Goal: Information Seeking & Learning: Learn about a topic

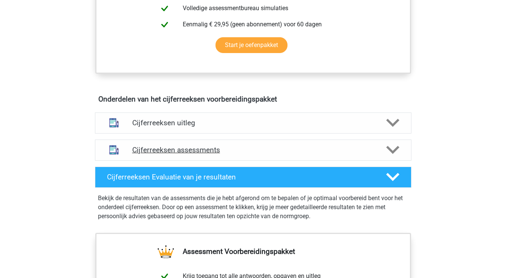
scroll to position [367, 0]
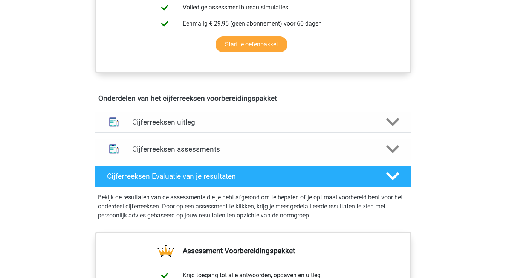
click at [266, 127] on h4 "Cijferreeksen uitleg" at bounding box center [253, 122] width 242 height 9
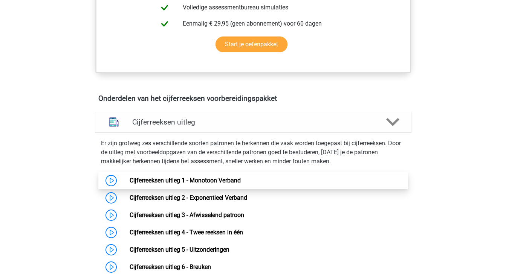
click at [236, 184] on link "Cijferreeksen uitleg 1 - Monotoon Verband" at bounding box center [185, 180] width 111 height 7
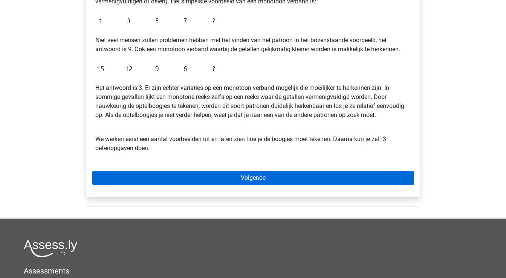
scroll to position [176, 0]
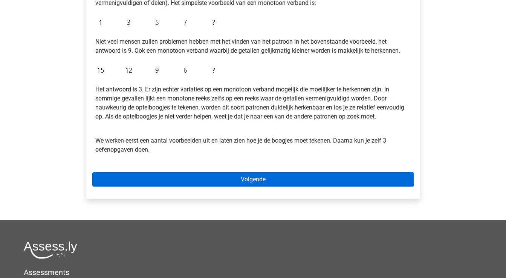
click at [199, 180] on link "Volgende" at bounding box center [253, 180] width 322 height 14
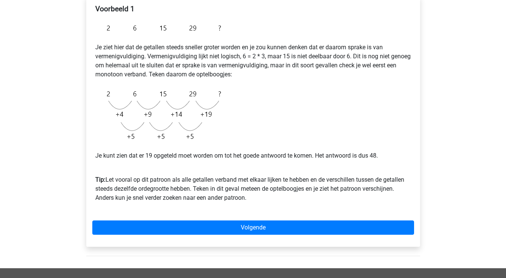
scroll to position [135, 0]
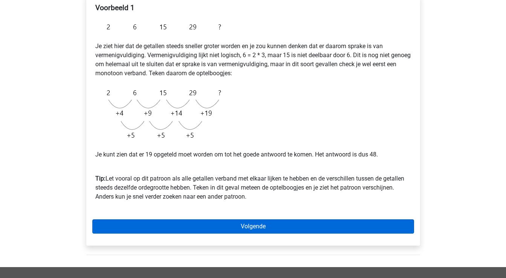
click at [233, 228] on link "Volgende" at bounding box center [253, 227] width 322 height 14
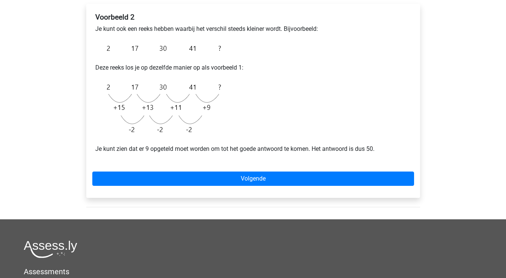
scroll to position [126, 0]
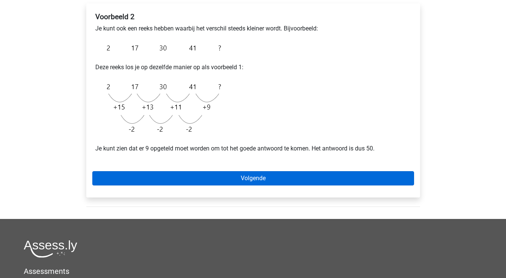
click at [236, 179] on link "Volgende" at bounding box center [253, 178] width 322 height 14
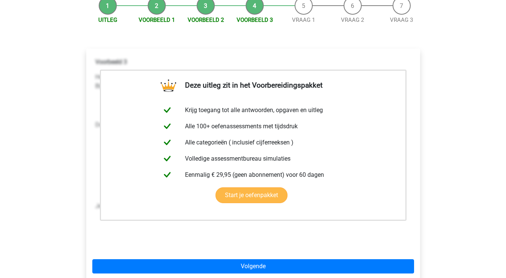
scroll to position [91, 0]
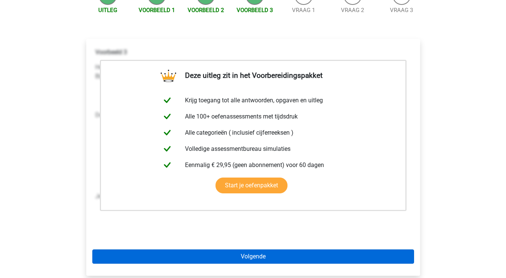
click at [235, 255] on link "Volgende" at bounding box center [253, 257] width 322 height 14
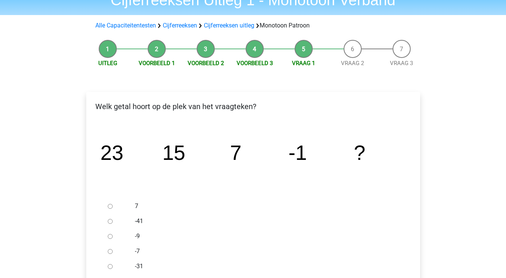
scroll to position [37, 0]
click at [111, 236] on input "-9" at bounding box center [110, 237] width 5 height 5
radio input "true"
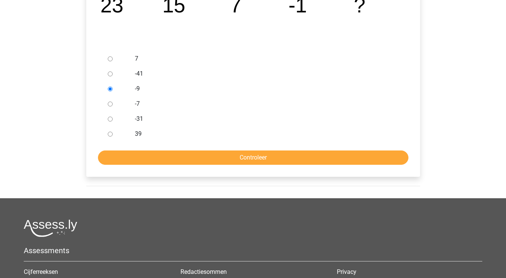
scroll to position [182, 0]
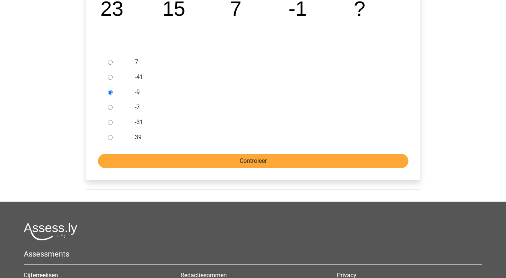
click at [169, 160] on input "Controleer" at bounding box center [253, 161] width 311 height 14
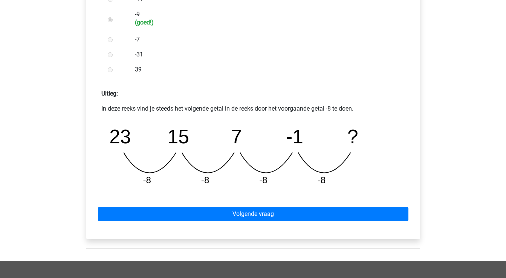
scroll to position [261, 0]
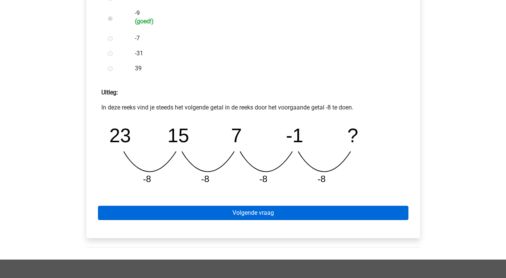
click at [160, 217] on link "Volgende vraag" at bounding box center [253, 213] width 311 height 14
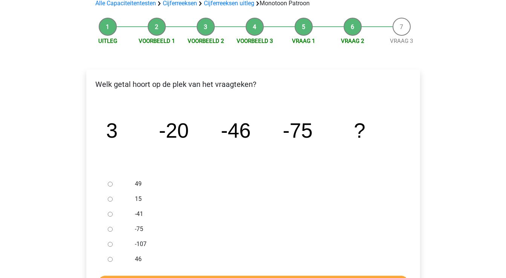
scroll to position [64, 0]
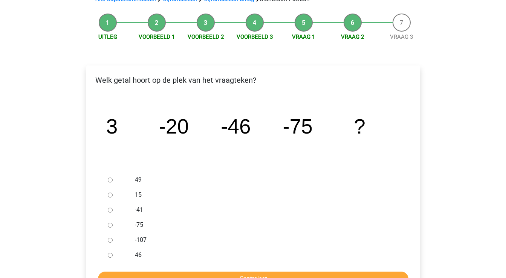
click at [109, 241] on input "-107" at bounding box center [110, 240] width 5 height 5
radio input "true"
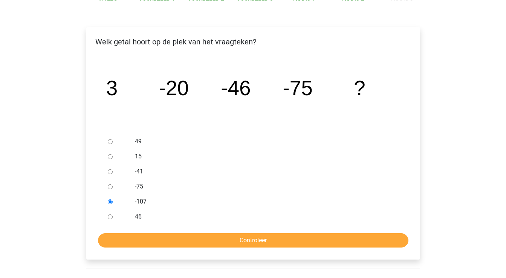
scroll to position [104, 0]
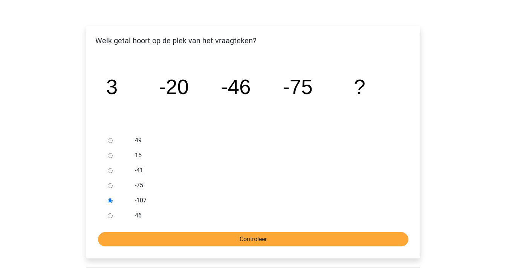
click at [183, 239] on input "Controleer" at bounding box center [253, 240] width 311 height 14
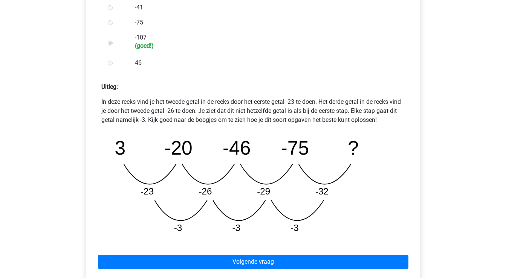
scroll to position [268, 0]
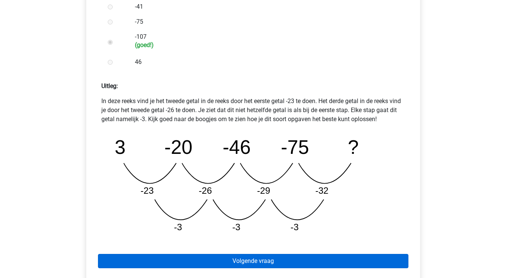
click at [184, 261] on link "Volgende vraag" at bounding box center [253, 261] width 311 height 14
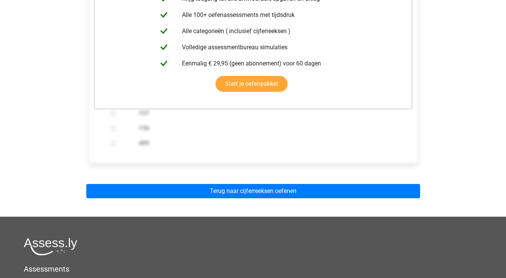
scroll to position [178, 0]
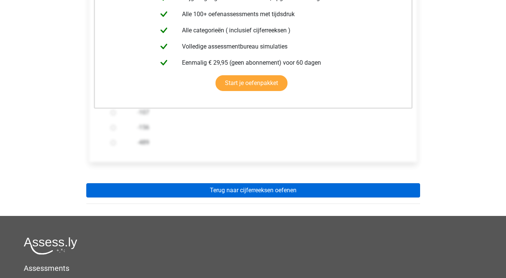
click at [227, 191] on link "Terug naar cijferreeksen oefenen" at bounding box center [253, 191] width 334 height 14
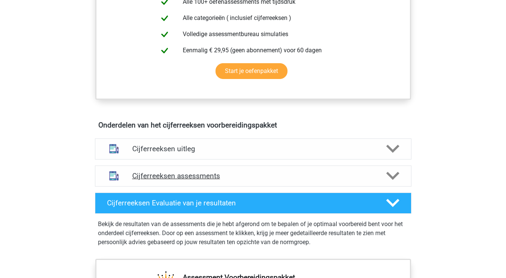
scroll to position [341, 0]
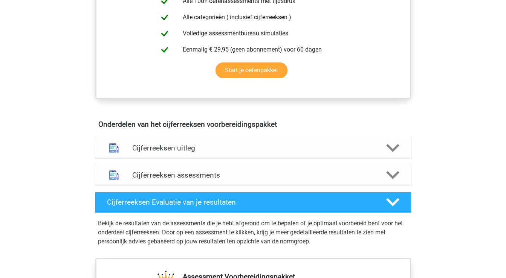
click at [189, 180] on h4 "Cijferreeksen assessments" at bounding box center [253, 175] width 242 height 9
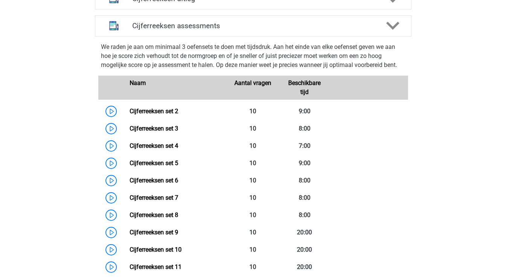
scroll to position [503, 0]
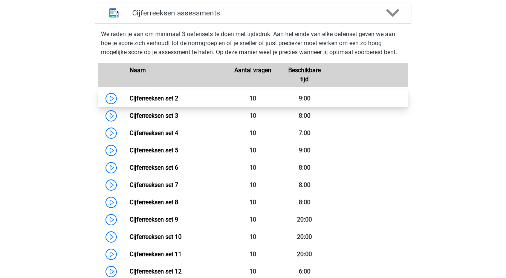
click at [153, 102] on link "Cijferreeksen set 2" at bounding box center [154, 98] width 49 height 7
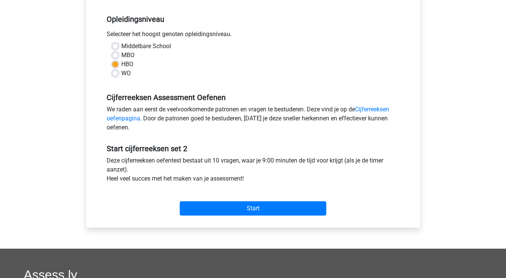
scroll to position [155, 0]
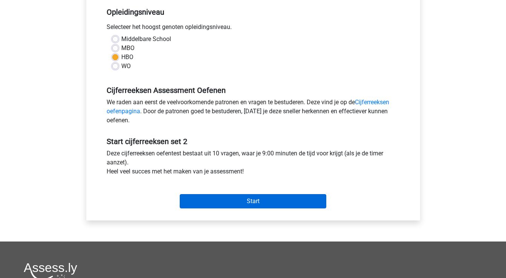
click at [222, 201] on input "Start" at bounding box center [253, 201] width 147 height 14
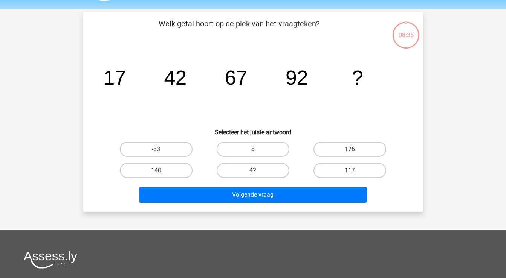
scroll to position [26, 0]
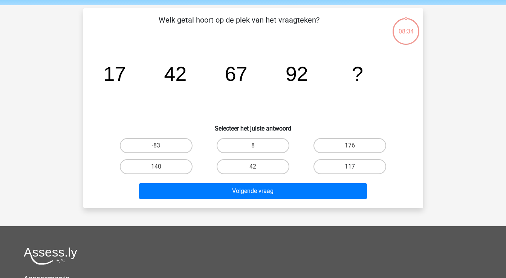
click at [334, 167] on label "117" at bounding box center [350, 166] width 73 height 15
click at [350, 167] on input "117" at bounding box center [352, 169] width 5 height 5
radio input "true"
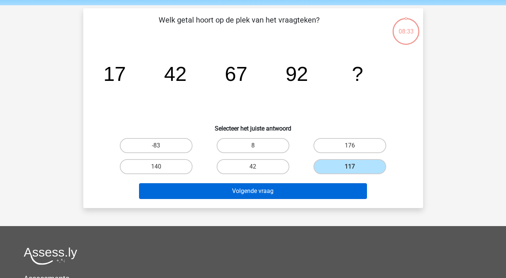
click at [308, 190] on button "Volgende vraag" at bounding box center [253, 192] width 228 height 16
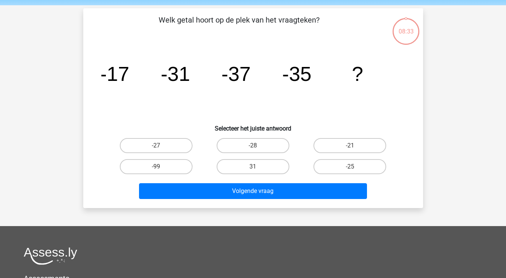
scroll to position [35, 0]
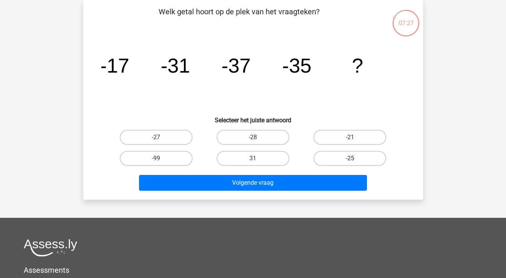
click at [359, 158] on label "-25" at bounding box center [350, 158] width 73 height 15
click at [355, 159] on input "-25" at bounding box center [352, 161] width 5 height 5
radio input "true"
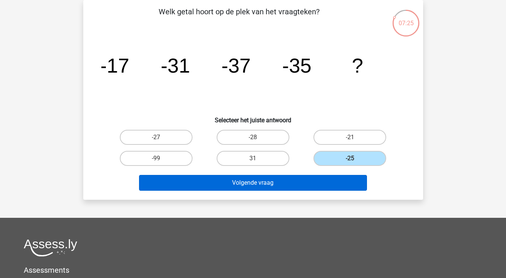
click at [307, 184] on button "Volgende vraag" at bounding box center [253, 183] width 228 height 16
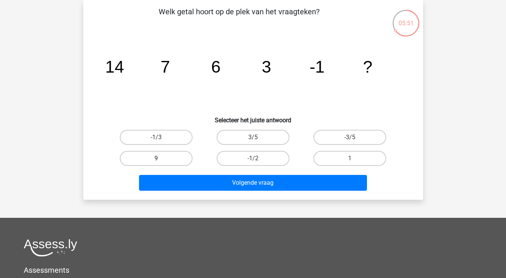
click at [159, 156] on label "9" at bounding box center [156, 158] width 73 height 15
click at [159, 159] on input "9" at bounding box center [158, 161] width 5 height 5
radio input "true"
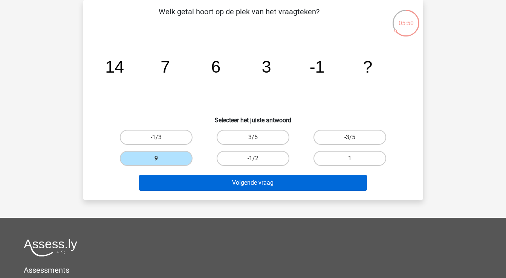
click at [266, 184] on button "Volgende vraag" at bounding box center [253, 183] width 228 height 16
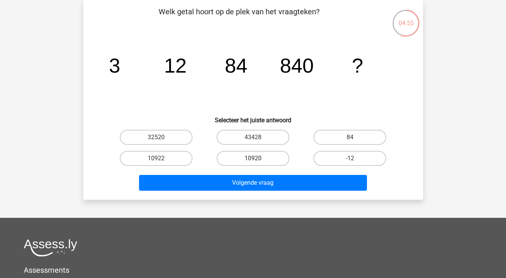
click at [266, 158] on label "10920" at bounding box center [253, 158] width 73 height 15
click at [258, 159] on input "10920" at bounding box center [255, 161] width 5 height 5
radio input "true"
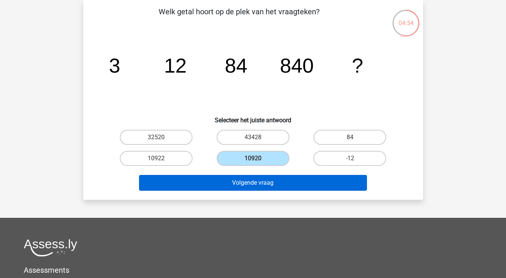
click at [266, 186] on button "Volgende vraag" at bounding box center [253, 183] width 228 height 16
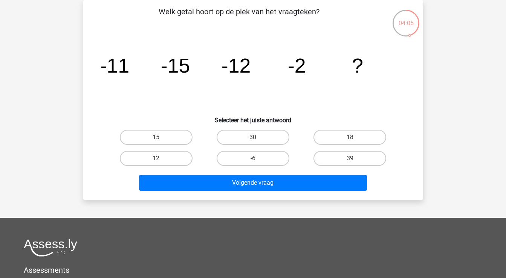
click at [163, 136] on label "15" at bounding box center [156, 137] width 73 height 15
click at [161, 138] on input "15" at bounding box center [158, 140] width 5 height 5
radio input "true"
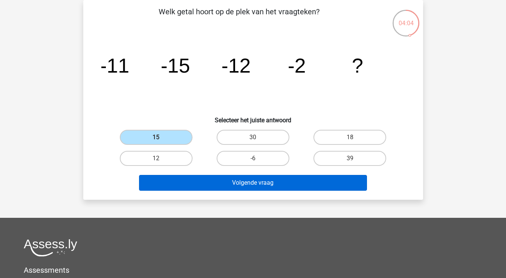
click at [260, 185] on button "Volgende vraag" at bounding box center [253, 183] width 228 height 16
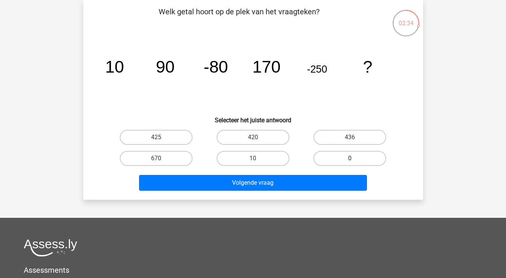
click at [356, 157] on label "0" at bounding box center [350, 158] width 73 height 15
click at [355, 159] on input "0" at bounding box center [352, 161] width 5 height 5
radio input "true"
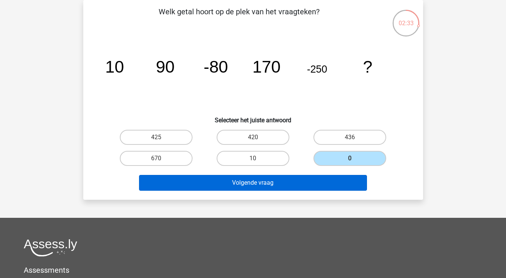
click at [318, 181] on button "Volgende vraag" at bounding box center [253, 183] width 228 height 16
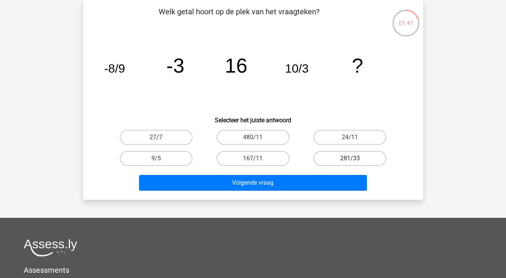
click at [347, 157] on label "281/33" at bounding box center [350, 158] width 73 height 15
click at [350, 159] on input "281/33" at bounding box center [352, 161] width 5 height 5
radio input "true"
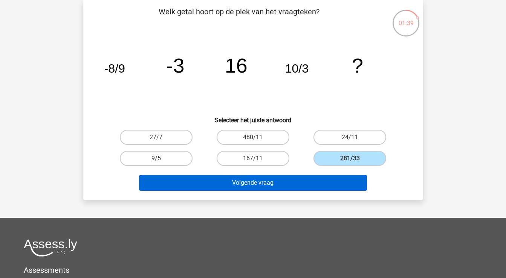
click at [333, 188] on button "Volgende vraag" at bounding box center [253, 183] width 228 height 16
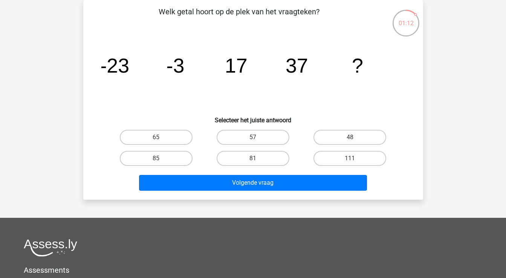
click at [256, 139] on input "57" at bounding box center [255, 140] width 5 height 5
radio input "true"
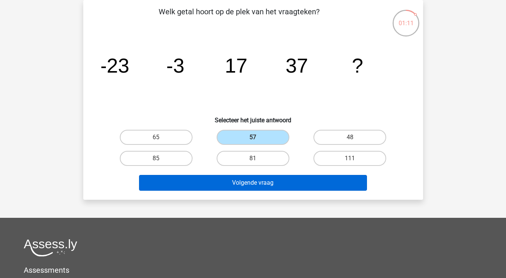
click at [245, 182] on button "Volgende vraag" at bounding box center [253, 183] width 228 height 16
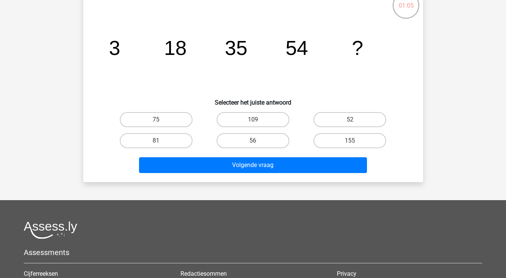
scroll to position [50, 0]
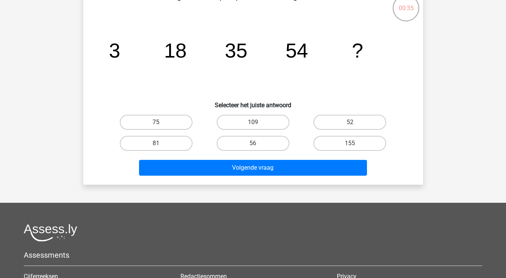
click at [180, 119] on label "75" at bounding box center [156, 122] width 73 height 15
click at [161, 122] on input "75" at bounding box center [158, 124] width 5 height 5
radio input "true"
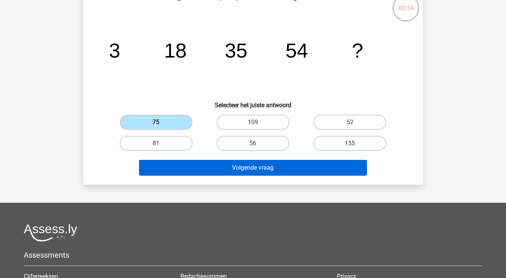
click at [218, 168] on button "Volgende vraag" at bounding box center [253, 168] width 228 height 16
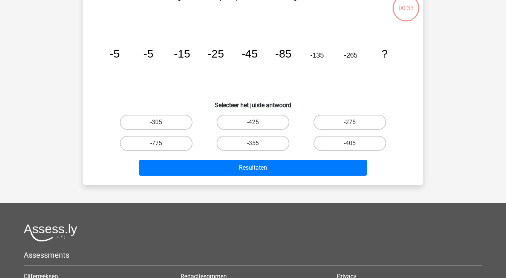
scroll to position [35, 0]
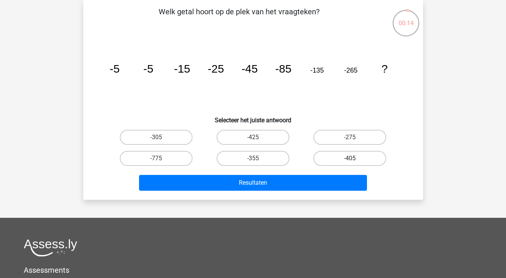
click at [338, 154] on label "-405" at bounding box center [350, 158] width 73 height 15
click at [350, 159] on input "-405" at bounding box center [352, 161] width 5 height 5
radio input "true"
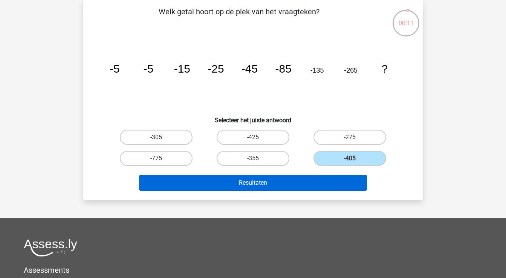
click at [277, 181] on button "Resultaten" at bounding box center [253, 183] width 228 height 16
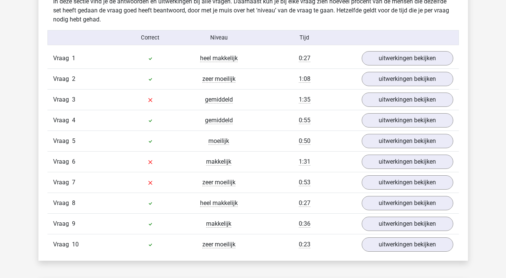
scroll to position [600, 0]
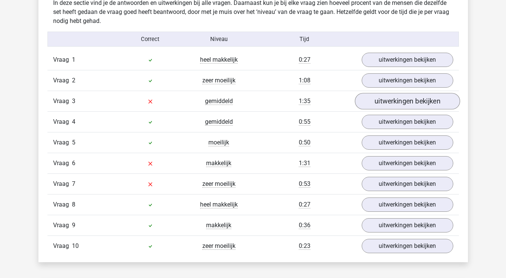
click at [394, 102] on link "uitwerkingen bekijken" at bounding box center [407, 101] width 105 height 17
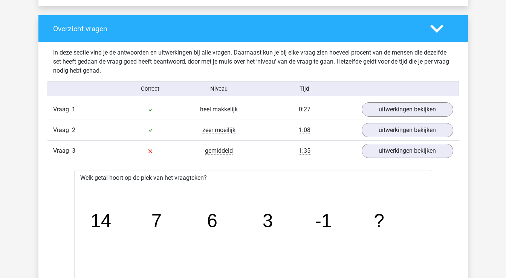
scroll to position [551, 0]
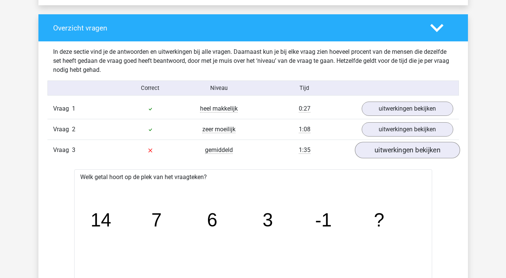
click at [389, 151] on link "uitwerkingen bekijken" at bounding box center [407, 150] width 105 height 17
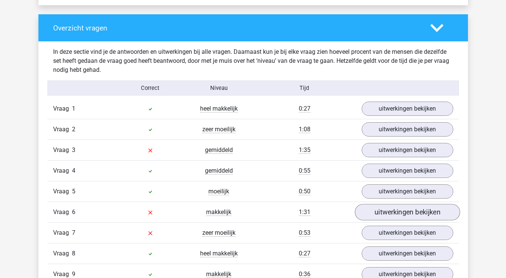
click at [398, 214] on link "uitwerkingen bekijken" at bounding box center [407, 212] width 105 height 17
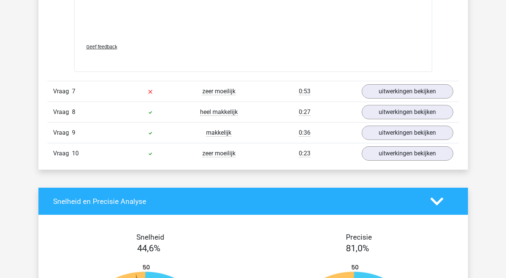
scroll to position [1163, 0]
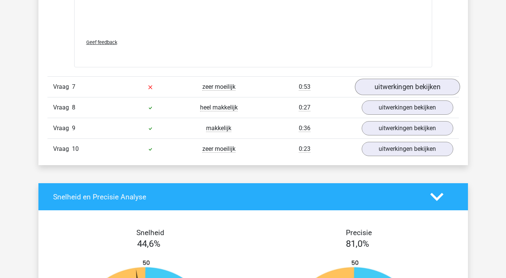
click at [436, 87] on link "uitwerkingen bekijken" at bounding box center [407, 87] width 105 height 17
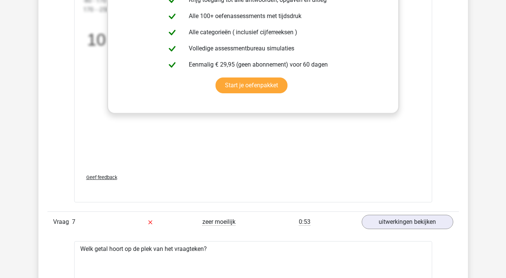
scroll to position [1051, 0]
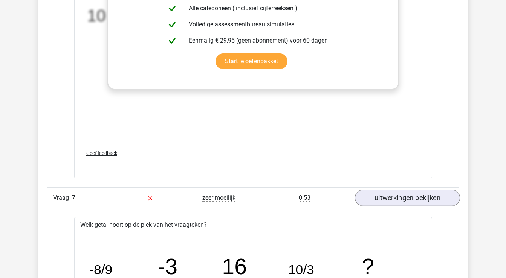
click at [406, 198] on link "uitwerkingen bekijken" at bounding box center [407, 198] width 105 height 17
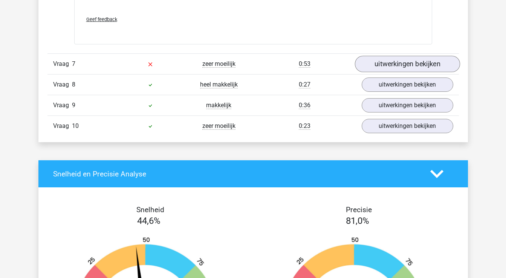
scroll to position [1184, 0]
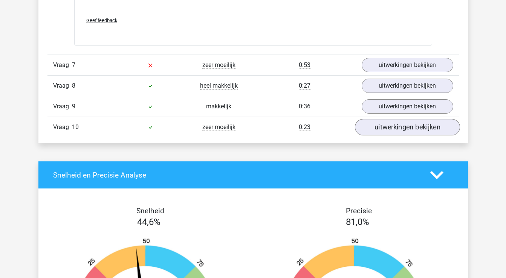
click at [416, 127] on link "uitwerkingen bekijken" at bounding box center [407, 127] width 105 height 17
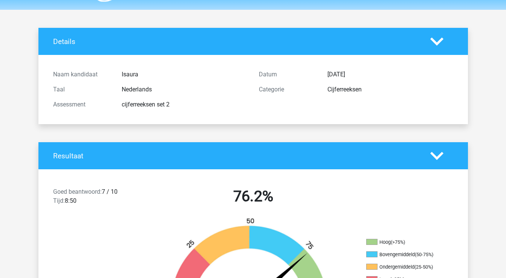
scroll to position [21, 0]
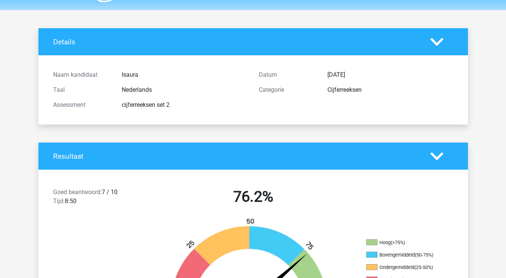
click at [433, 155] on polygon at bounding box center [436, 156] width 13 height 8
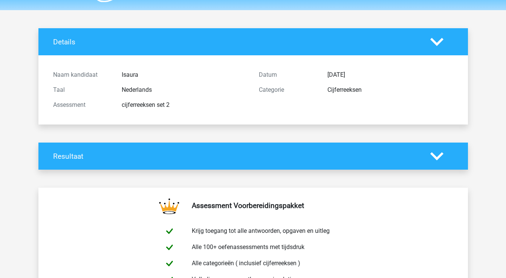
click at [439, 32] on div "Details" at bounding box center [253, 41] width 430 height 27
click at [437, 41] on icon at bounding box center [436, 41] width 13 height 13
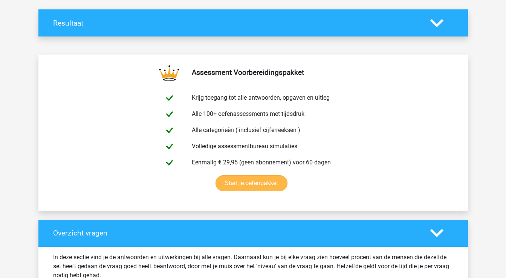
scroll to position [86, 0]
click at [438, 21] on icon at bounding box center [436, 23] width 13 height 13
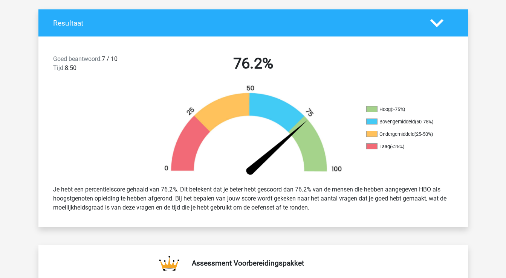
click at [438, 21] on icon at bounding box center [436, 23] width 13 height 13
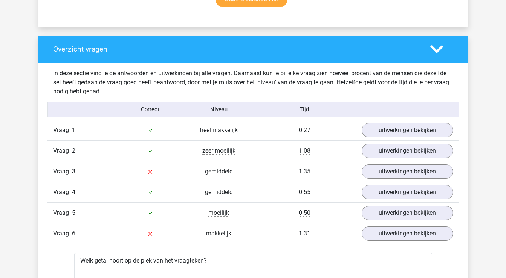
scroll to position [269, 0]
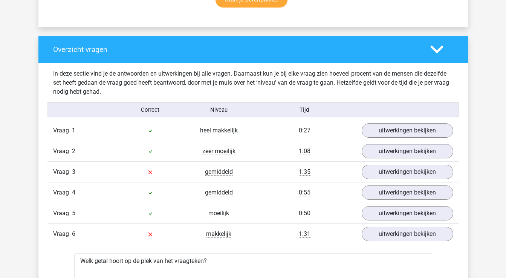
click at [437, 47] on icon at bounding box center [436, 49] width 13 height 13
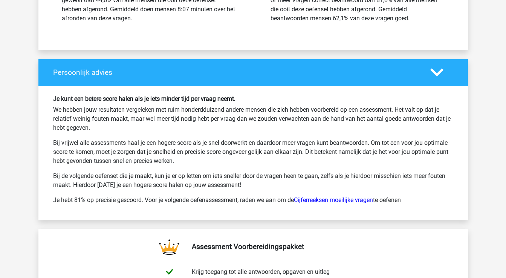
scroll to position [534, 0]
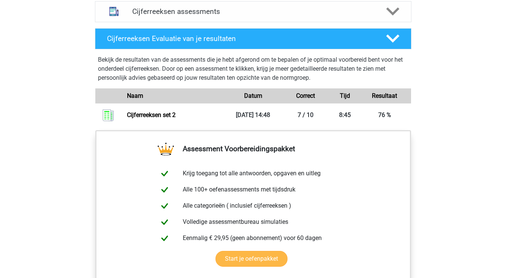
scroll to position [500, 0]
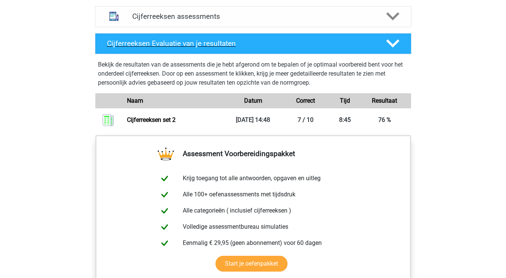
click at [394, 50] on icon at bounding box center [392, 43] width 13 height 13
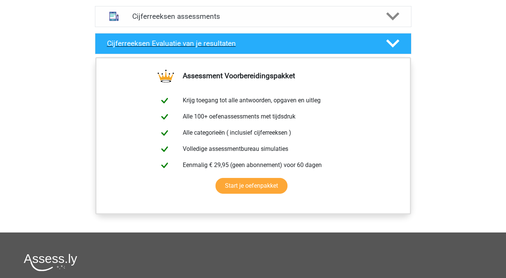
click at [394, 50] on icon at bounding box center [392, 43] width 13 height 13
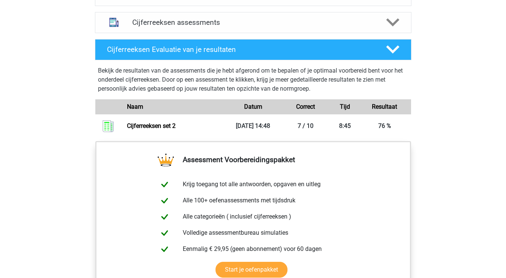
scroll to position [491, 0]
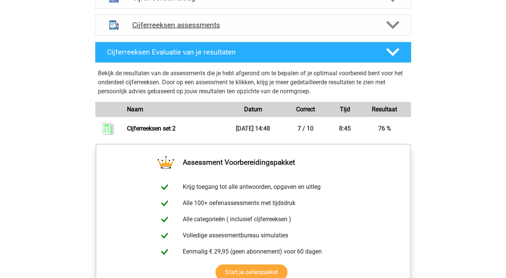
click at [270, 29] on h4 "Cijferreeksen assessments" at bounding box center [253, 25] width 242 height 9
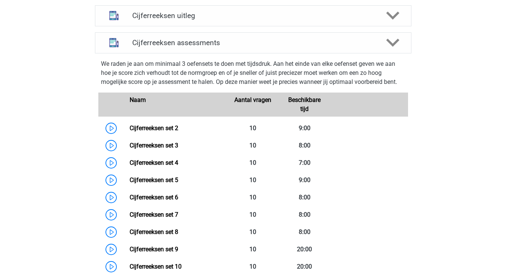
scroll to position [473, 0]
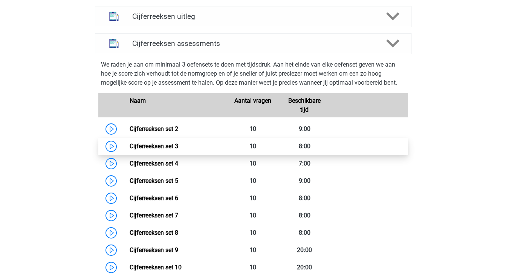
click at [139, 150] on link "Cijferreeksen set 3" at bounding box center [154, 146] width 49 height 7
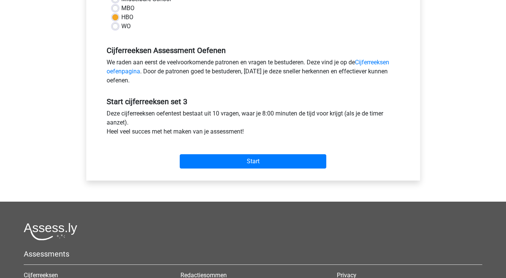
scroll to position [205, 0]
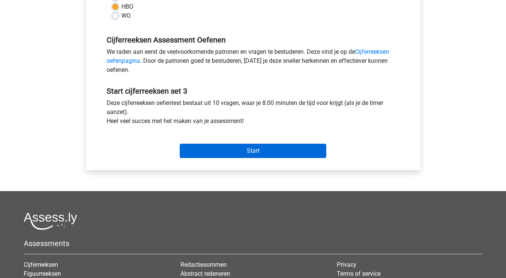
click at [212, 153] on input "Start" at bounding box center [253, 151] width 147 height 14
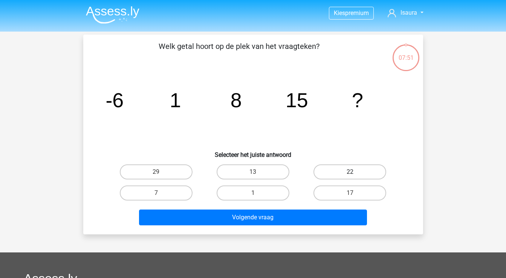
click at [334, 171] on label "22" at bounding box center [350, 172] width 73 height 15
click at [350, 172] on input "22" at bounding box center [352, 174] width 5 height 5
radio input "true"
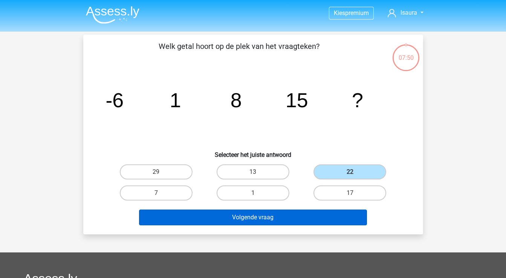
click at [282, 217] on button "Volgende vraag" at bounding box center [253, 218] width 228 height 16
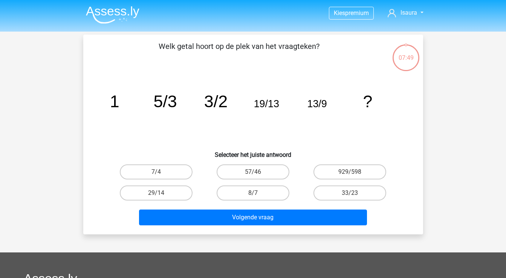
scroll to position [35, 0]
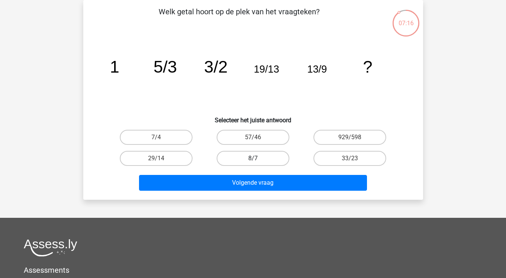
click at [260, 156] on label "8/7" at bounding box center [253, 158] width 73 height 15
click at [258, 159] on input "8/7" at bounding box center [255, 161] width 5 height 5
radio input "true"
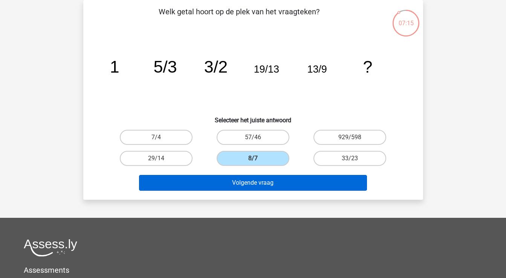
click at [272, 184] on button "Volgende vraag" at bounding box center [253, 183] width 228 height 16
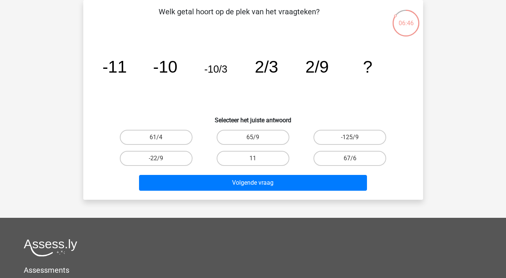
click at [158, 159] on input "-22/9" at bounding box center [158, 161] width 5 height 5
radio input "true"
click at [256, 139] on input "65/9" at bounding box center [255, 140] width 5 height 5
radio input "true"
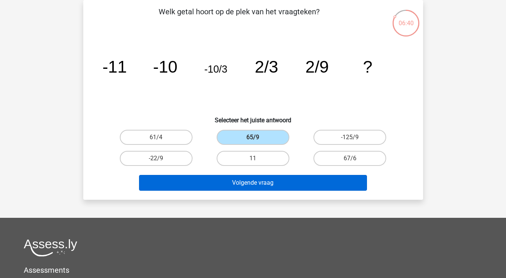
click at [251, 181] on button "Volgende vraag" at bounding box center [253, 183] width 228 height 16
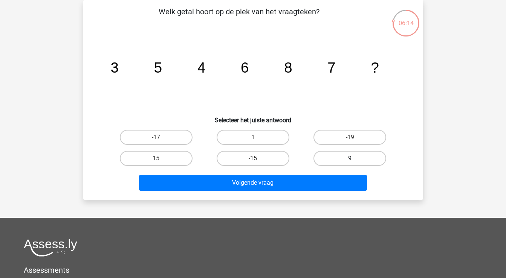
click at [321, 158] on label "9" at bounding box center [350, 158] width 73 height 15
click at [350, 159] on input "9" at bounding box center [352, 161] width 5 height 5
radio input "true"
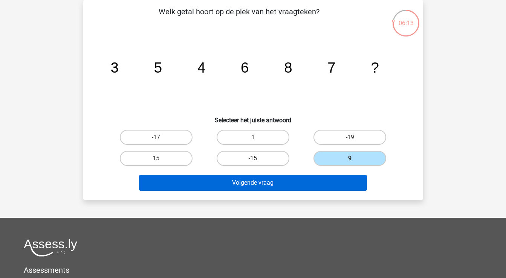
click at [307, 183] on button "Volgende vraag" at bounding box center [253, 183] width 228 height 16
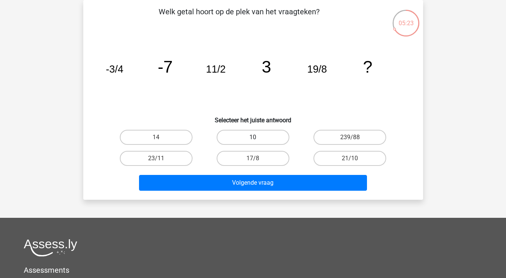
click at [259, 135] on label "10" at bounding box center [253, 137] width 73 height 15
click at [258, 138] on input "10" at bounding box center [255, 140] width 5 height 5
radio input "true"
click at [181, 140] on label "14" at bounding box center [156, 137] width 73 height 15
click at [161, 140] on input "14" at bounding box center [158, 140] width 5 height 5
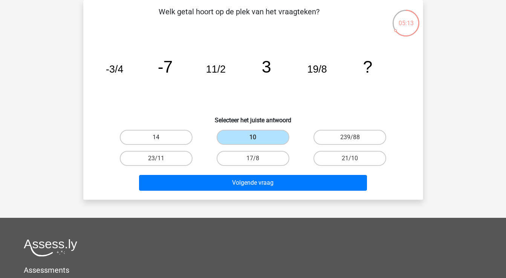
radio input "true"
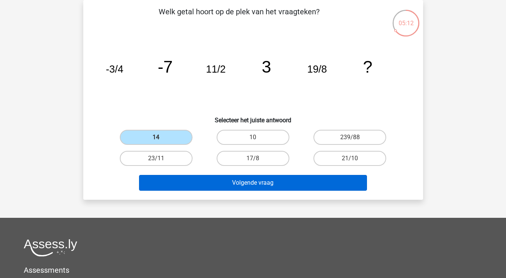
click at [251, 185] on button "Volgende vraag" at bounding box center [253, 183] width 228 height 16
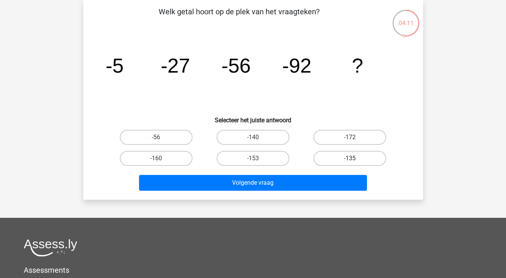
click at [331, 155] on label "-135" at bounding box center [350, 158] width 73 height 15
click at [350, 159] on input "-135" at bounding box center [352, 161] width 5 height 5
radio input "true"
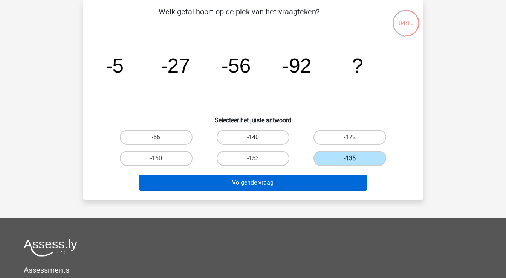
click at [307, 188] on button "Volgende vraag" at bounding box center [253, 183] width 228 height 16
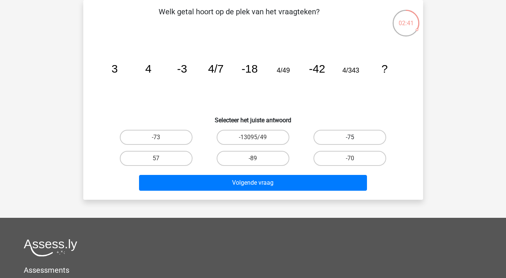
click at [330, 137] on label "-75" at bounding box center [350, 137] width 73 height 15
click at [350, 138] on input "-75" at bounding box center [352, 140] width 5 height 5
radio input "true"
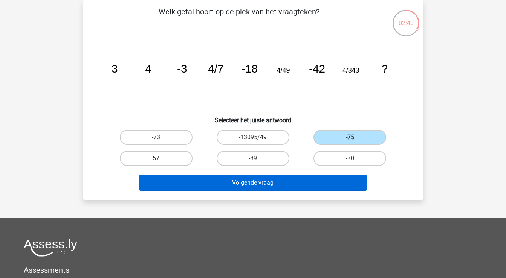
click at [302, 185] on button "Volgende vraag" at bounding box center [253, 183] width 228 height 16
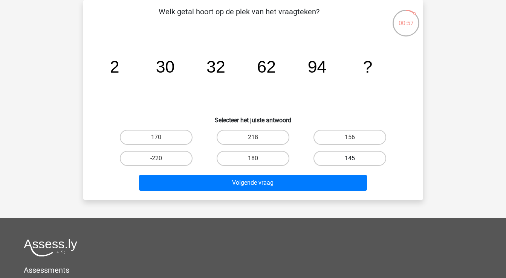
click at [349, 156] on label "145" at bounding box center [350, 158] width 73 height 15
click at [350, 159] on input "145" at bounding box center [352, 161] width 5 height 5
radio input "true"
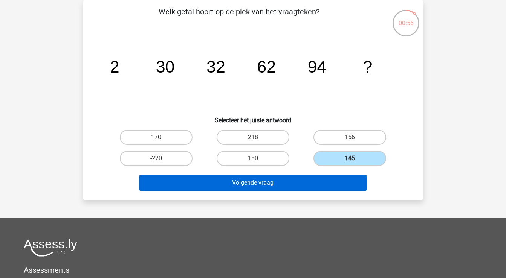
click at [298, 179] on button "Volgende vraag" at bounding box center [253, 183] width 228 height 16
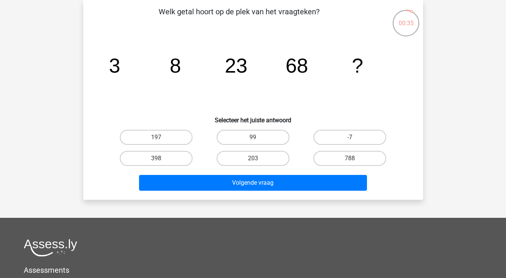
click at [255, 160] on input "203" at bounding box center [255, 161] width 5 height 5
radio input "true"
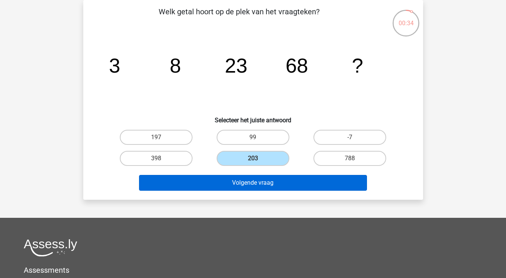
click at [254, 179] on button "Volgende vraag" at bounding box center [253, 183] width 228 height 16
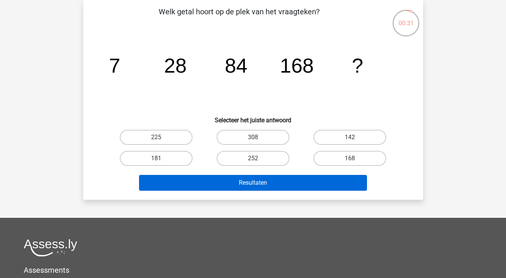
click at [246, 183] on button "Resultaten" at bounding box center [253, 183] width 228 height 16
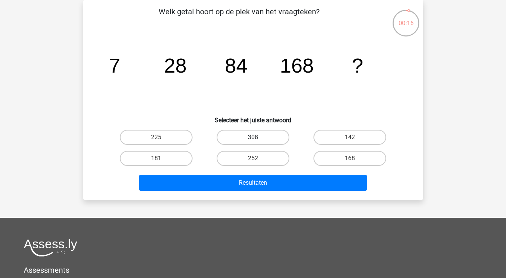
click at [255, 137] on label "308" at bounding box center [253, 137] width 73 height 15
click at [255, 138] on input "308" at bounding box center [255, 140] width 5 height 5
radio input "true"
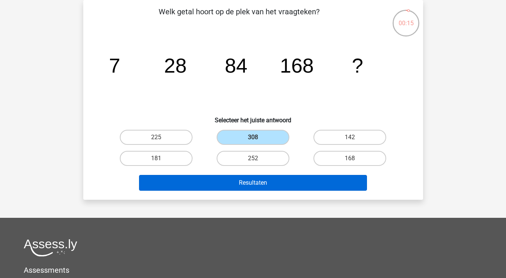
click at [266, 183] on button "Resultaten" at bounding box center [253, 183] width 228 height 16
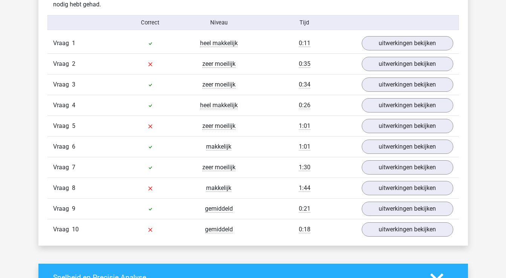
scroll to position [613, 0]
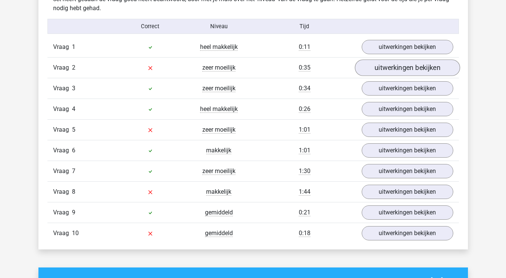
click at [390, 71] on link "uitwerkingen bekijken" at bounding box center [407, 68] width 105 height 17
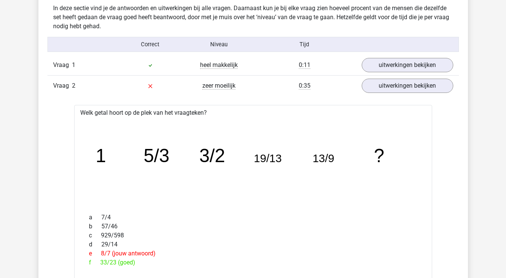
scroll to position [571, 0]
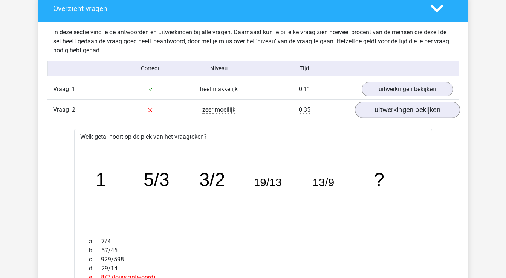
click at [392, 112] on link "uitwerkingen bekijken" at bounding box center [407, 110] width 105 height 17
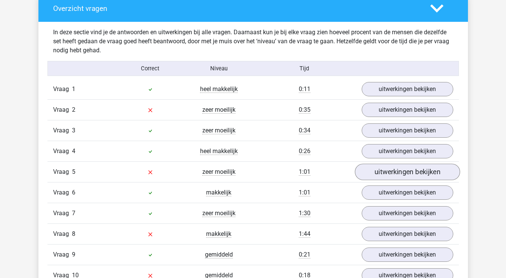
click at [392, 173] on link "uitwerkingen bekijken" at bounding box center [407, 172] width 105 height 17
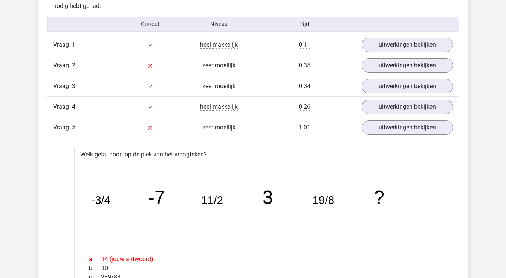
scroll to position [582, 0]
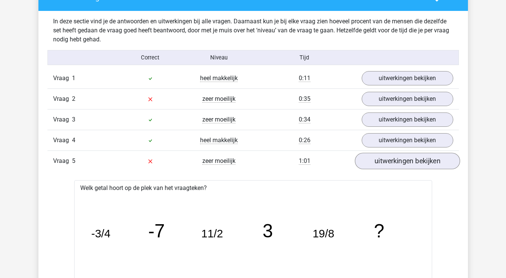
click at [390, 156] on link "uitwerkingen bekijken" at bounding box center [407, 161] width 105 height 17
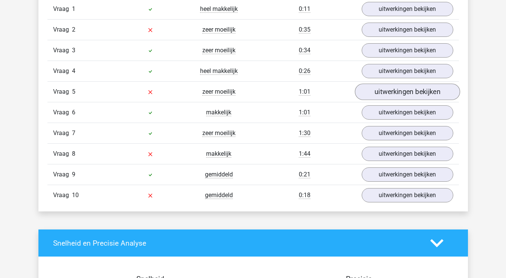
scroll to position [652, 0]
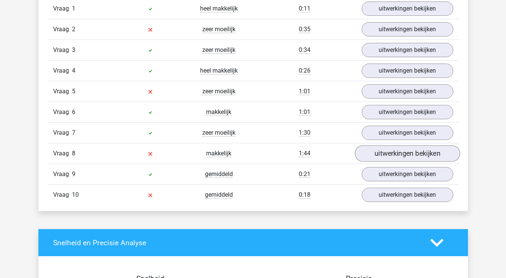
click at [389, 152] on link "uitwerkingen bekijken" at bounding box center [407, 153] width 105 height 17
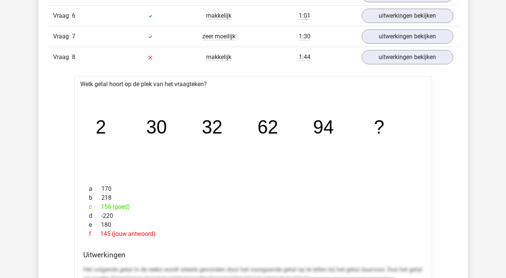
scroll to position [744, 0]
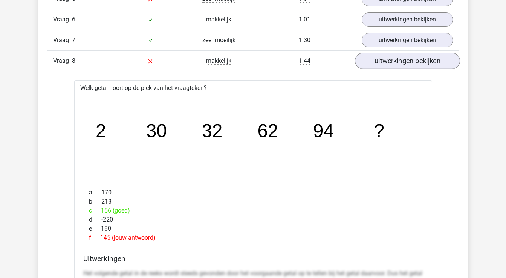
click at [387, 60] on link "uitwerkingen bekijken" at bounding box center [407, 61] width 105 height 17
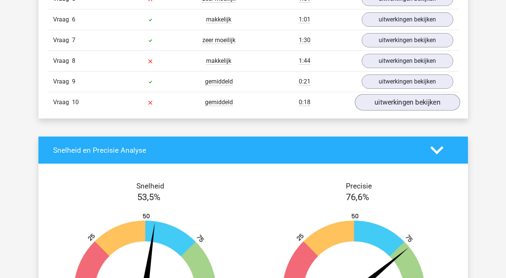
click at [393, 101] on link "uitwerkingen bekijken" at bounding box center [407, 102] width 105 height 17
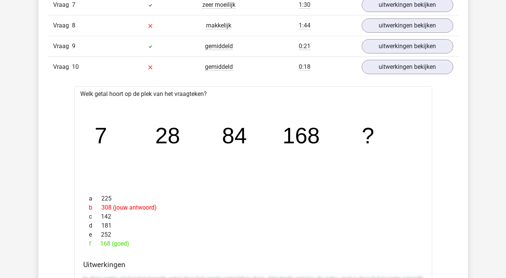
scroll to position [777, 0]
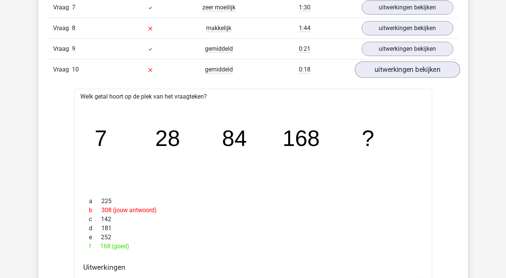
click at [398, 69] on link "uitwerkingen bekijken" at bounding box center [407, 69] width 105 height 17
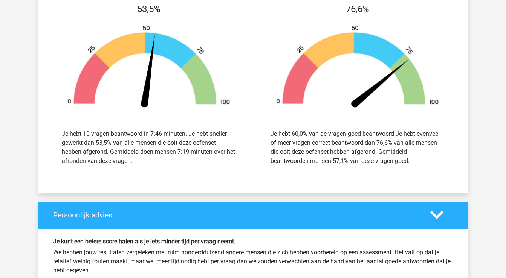
scroll to position [932, 0]
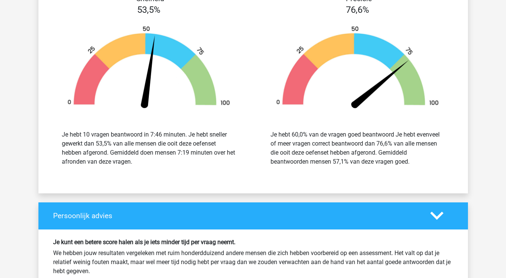
click at [435, 216] on polygon at bounding box center [436, 216] width 13 height 8
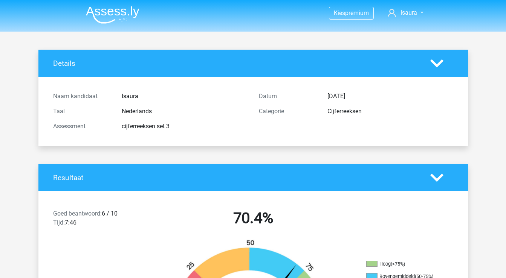
scroll to position [0, 0]
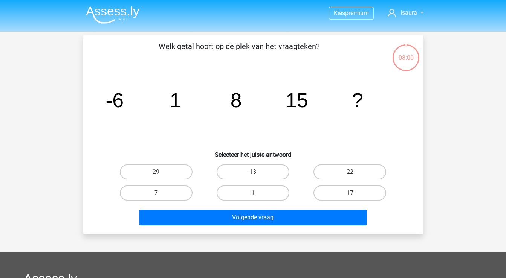
scroll to position [35, 0]
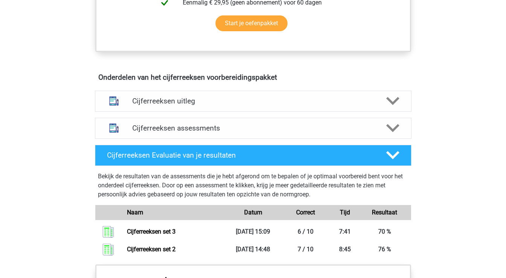
scroll to position [391, 0]
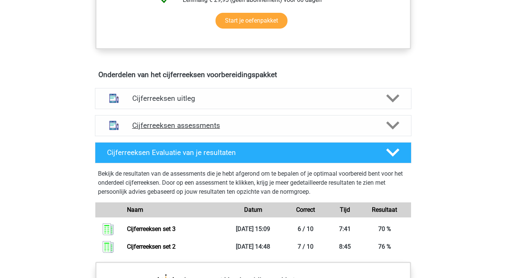
click at [158, 130] on h4 "Cijferreeksen assessments" at bounding box center [253, 125] width 242 height 9
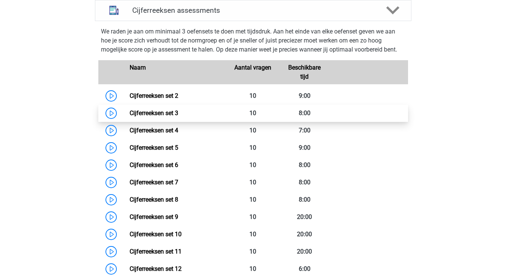
scroll to position [506, 0]
